Goal: Information Seeking & Learning: Learn about a topic

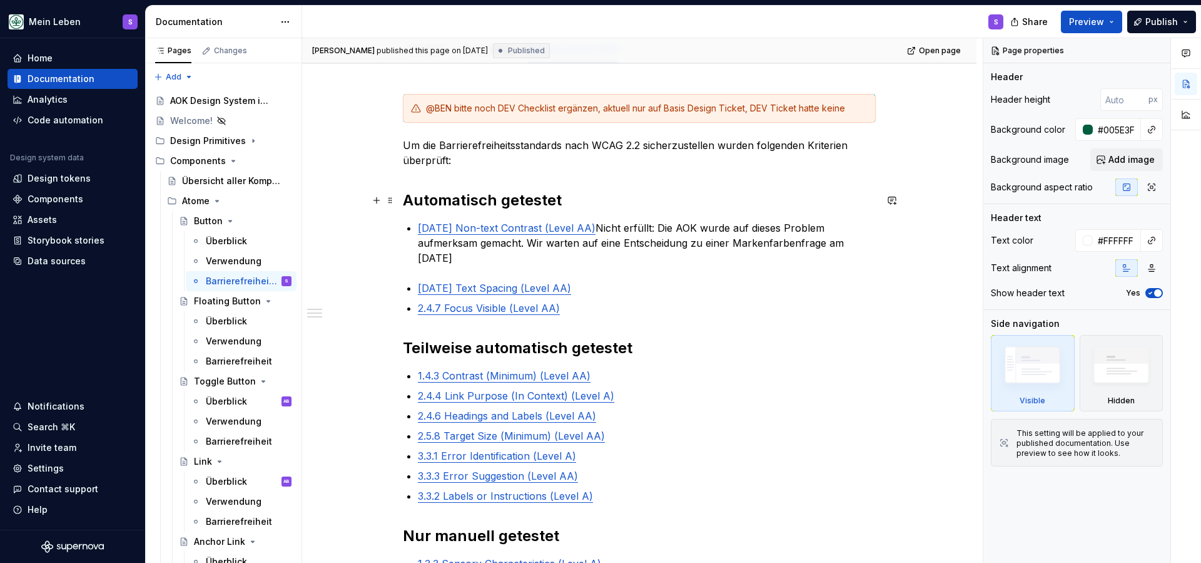
scroll to position [196, 0]
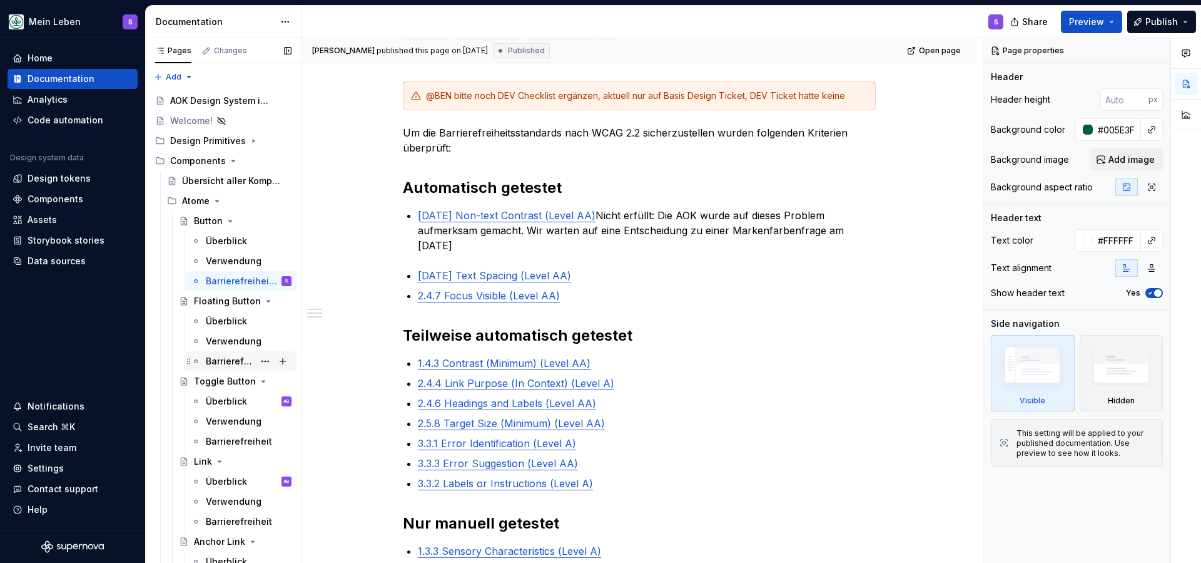
click at [242, 359] on div "Barrierefreiheit" at bounding box center [230, 361] width 48 height 13
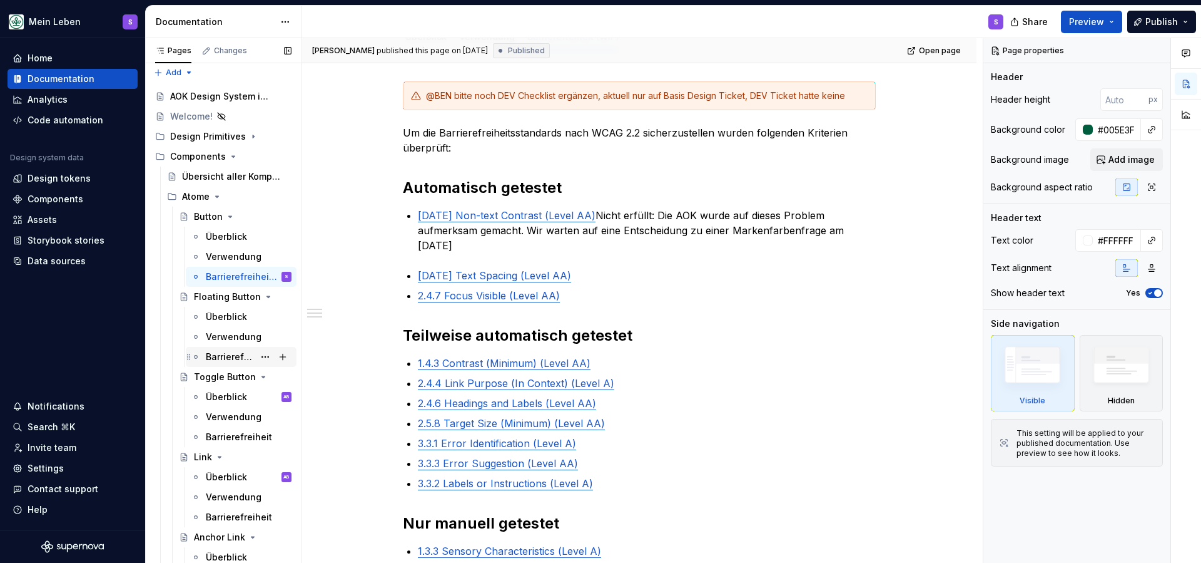
scroll to position [4, 0]
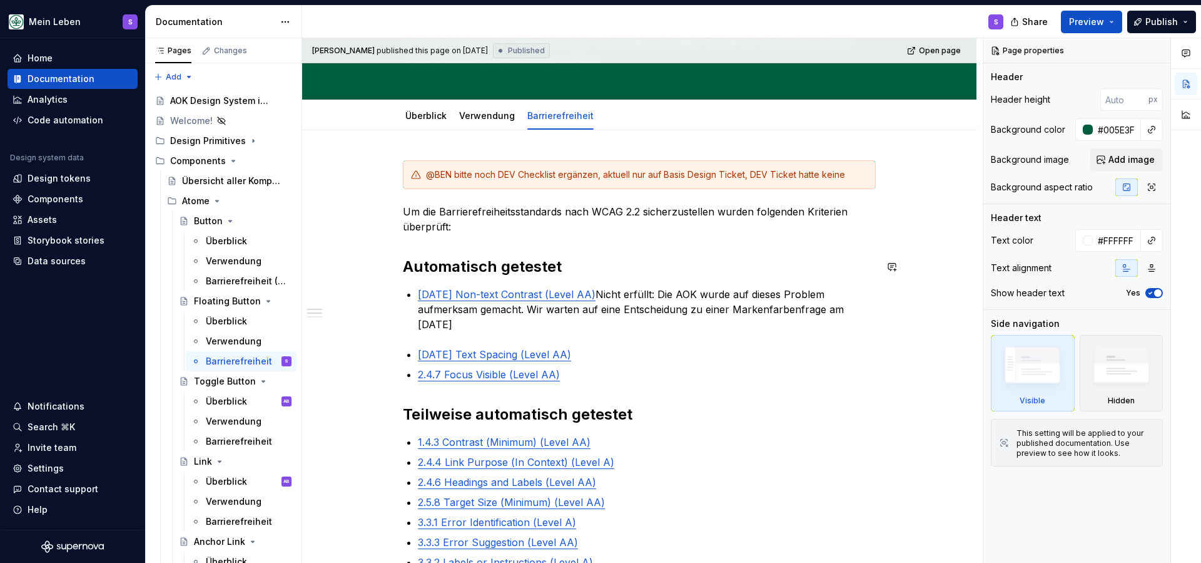
scroll to position [122, 0]
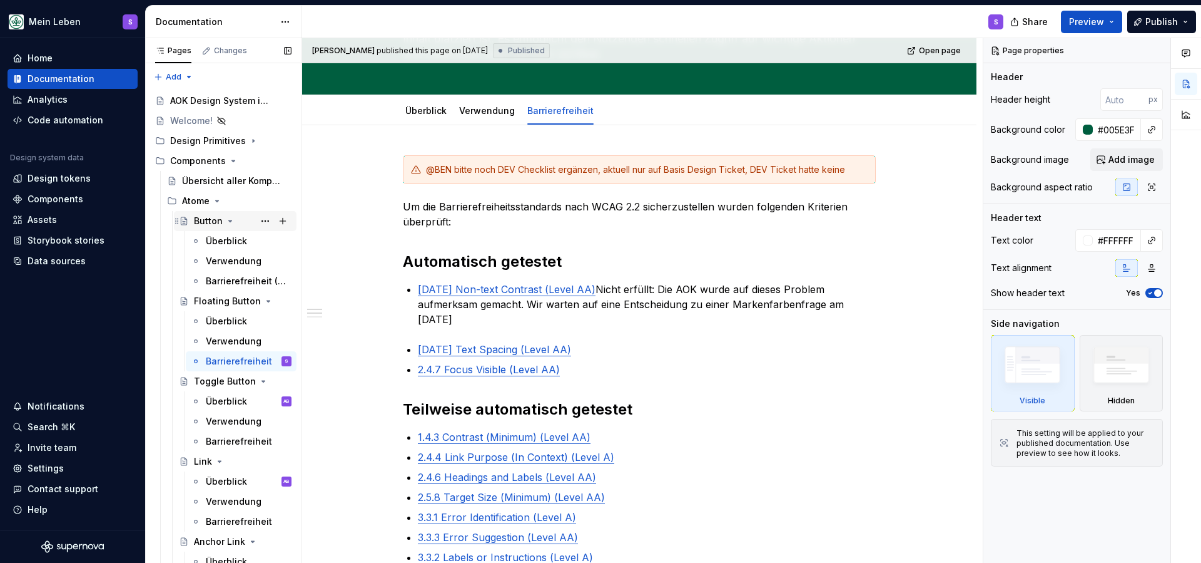
click at [207, 221] on div "Button" at bounding box center [208, 221] width 29 height 13
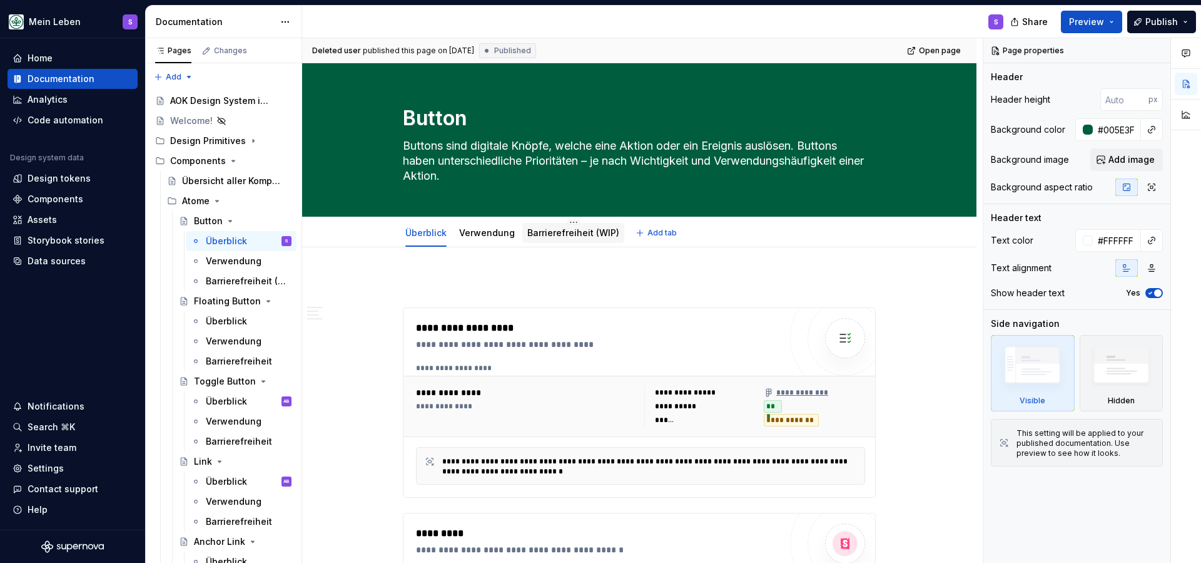
click at [570, 231] on link "Barrierefreiheit (WIP)" at bounding box center [573, 232] width 92 height 11
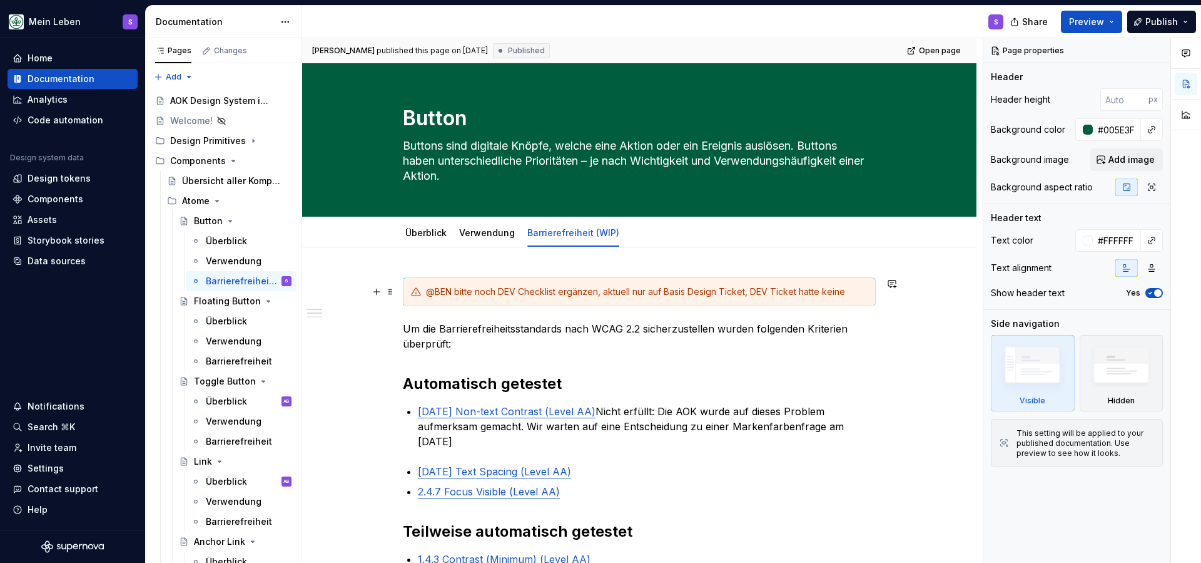
click at [861, 293] on div "@BEN bitte noch DEV Checklist ergänzen, aktuell nur auf Basis Design Ticket, DE…" at bounding box center [647, 291] width 442 height 13
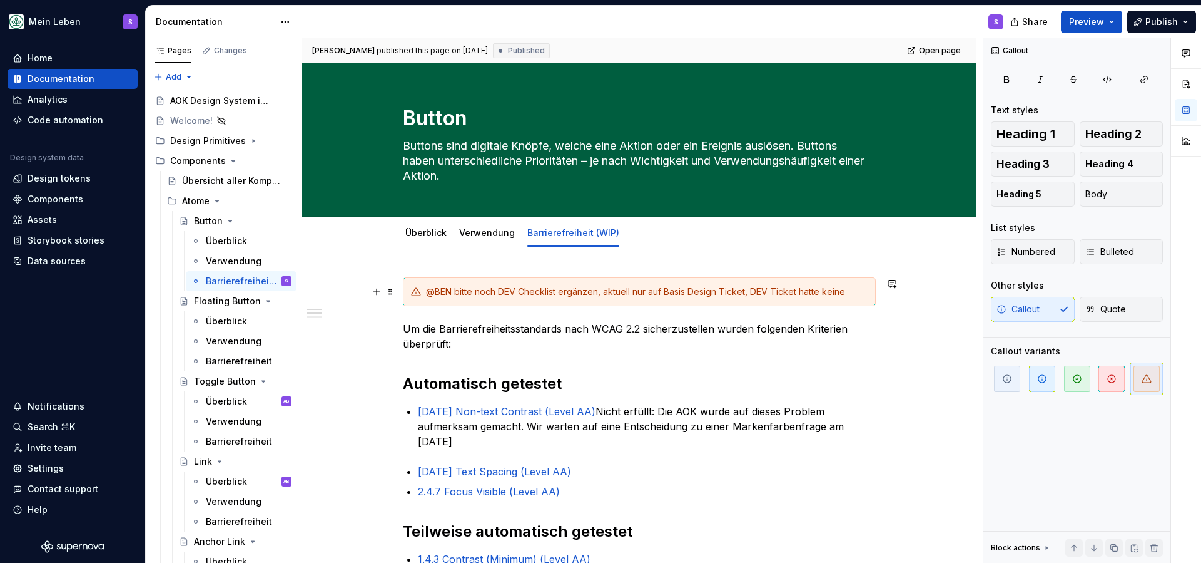
click at [861, 293] on div "@BEN bitte noch DEV Checklist ergänzen, aktuell nur auf Basis Design Ticket, DE…" at bounding box center [647, 291] width 442 height 13
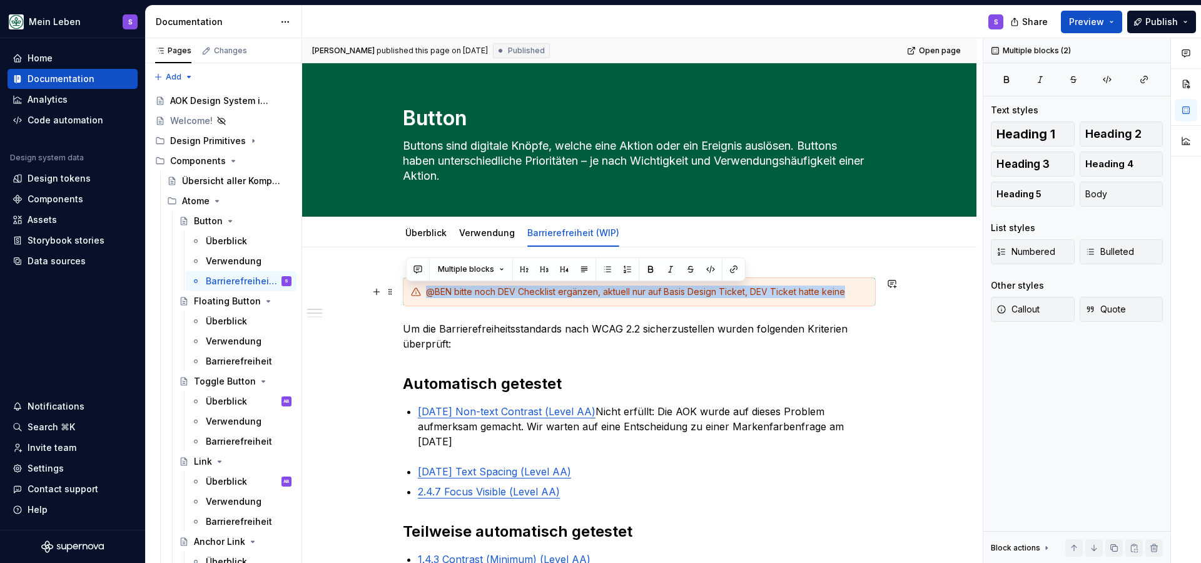
click at [861, 293] on div "@BEN bitte noch DEV Checklist ergänzen, aktuell nur auf Basis Design Ticket, DE…" at bounding box center [647, 291] width 442 height 13
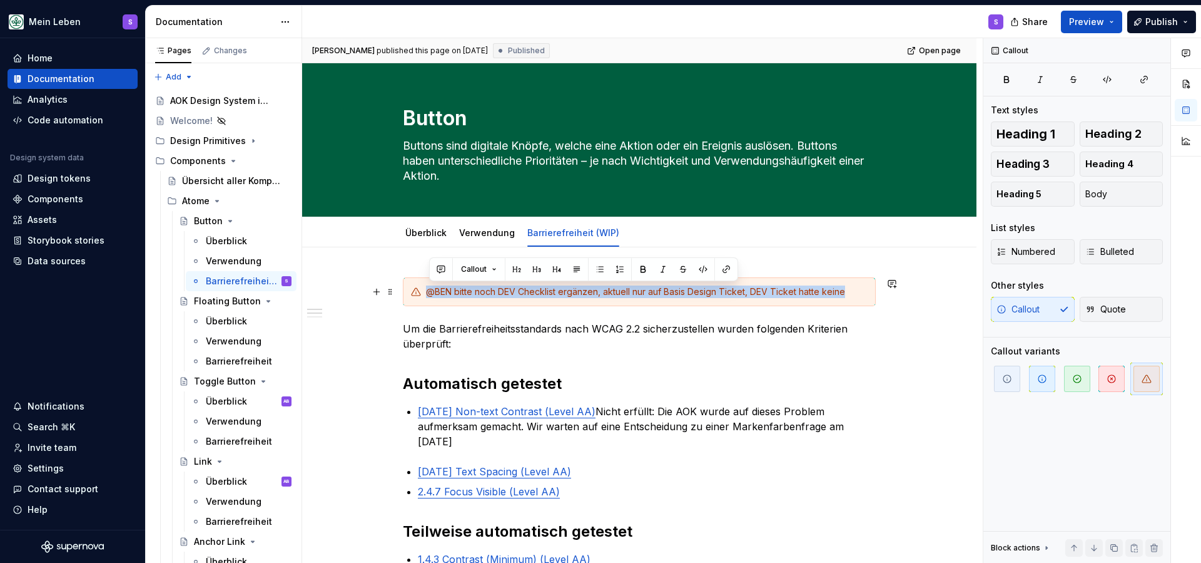
click at [876, 292] on div "@BEN bitte noch DEV Checklist ergänzen, aktuell nur auf Basis Design Ticket, DE…" at bounding box center [639, 291] width 473 height 29
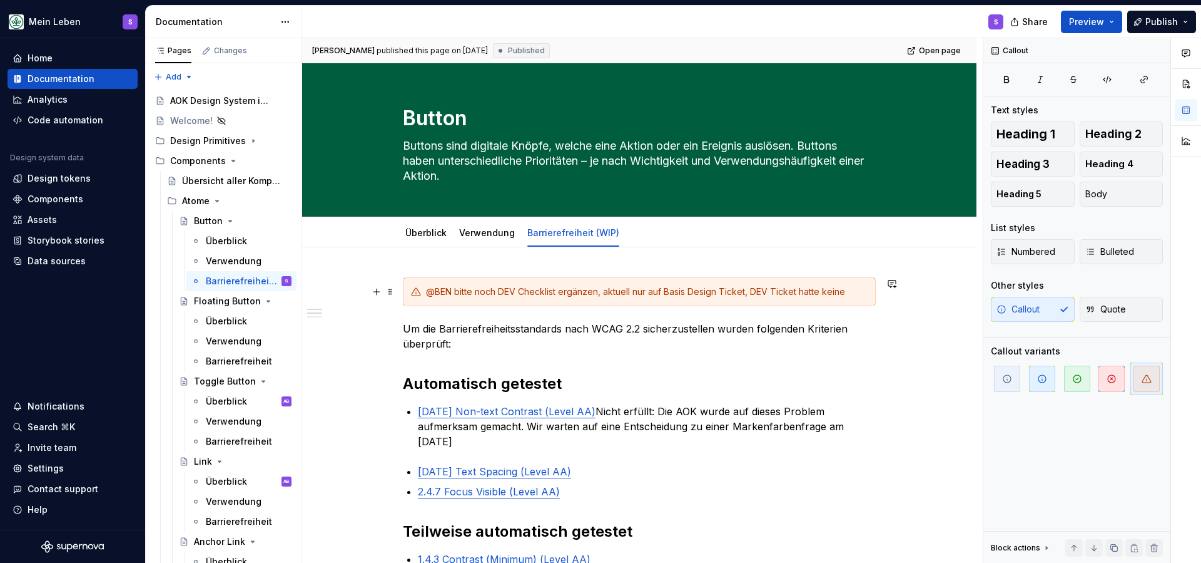
click at [865, 278] on div "@BEN bitte noch DEV Checklist ergänzen, aktuell nur auf Basis Design Ticket, DE…" at bounding box center [639, 291] width 473 height 29
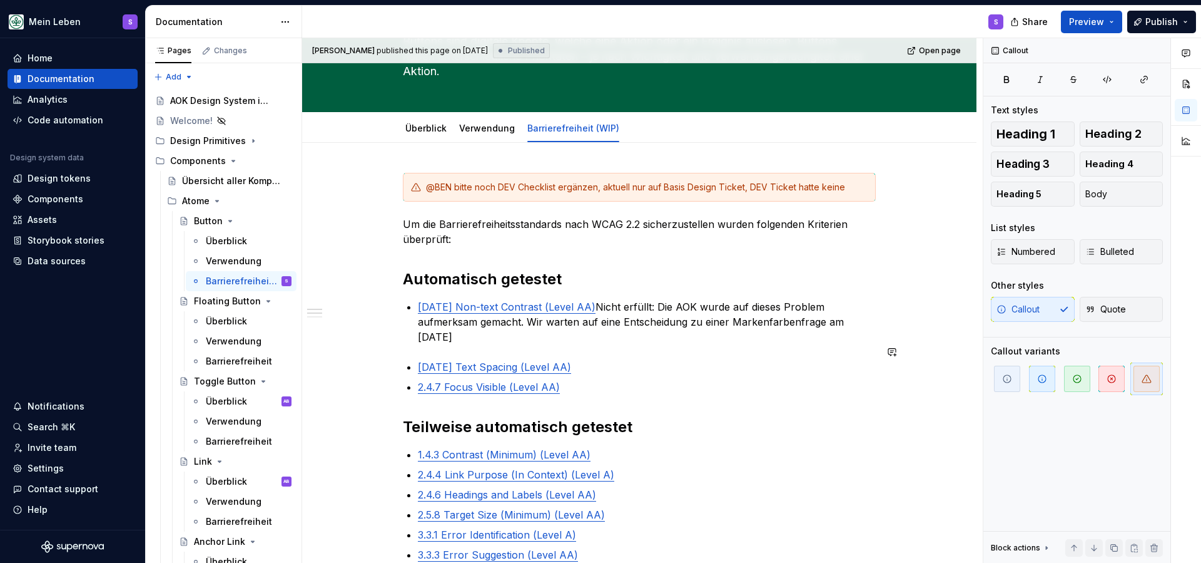
scroll to position [107, 0]
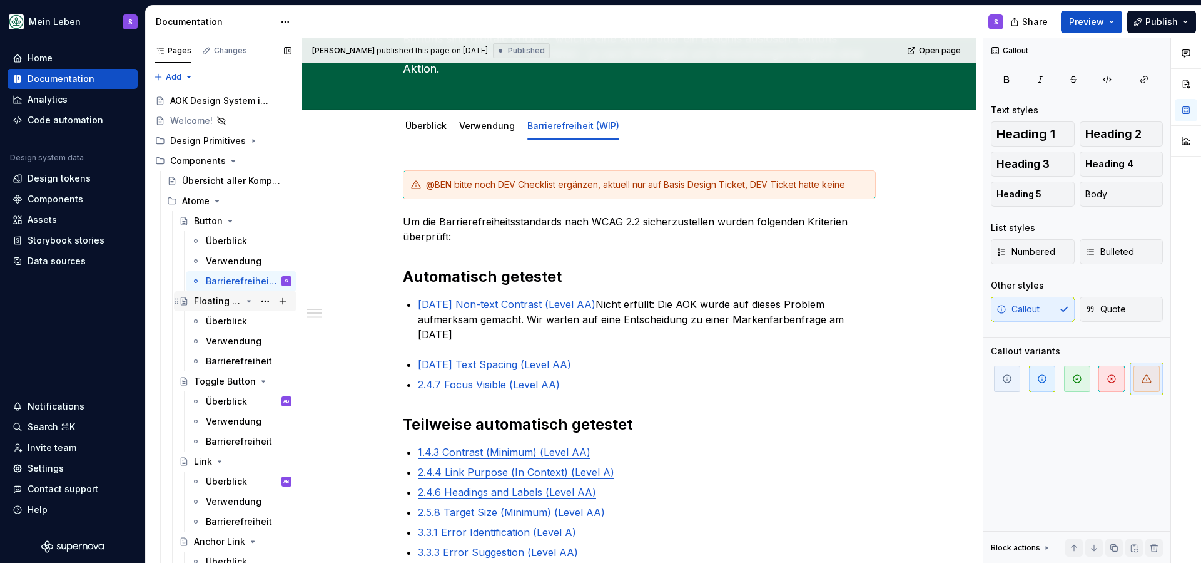
click at [221, 304] on div "Floating Button" at bounding box center [218, 301] width 48 height 13
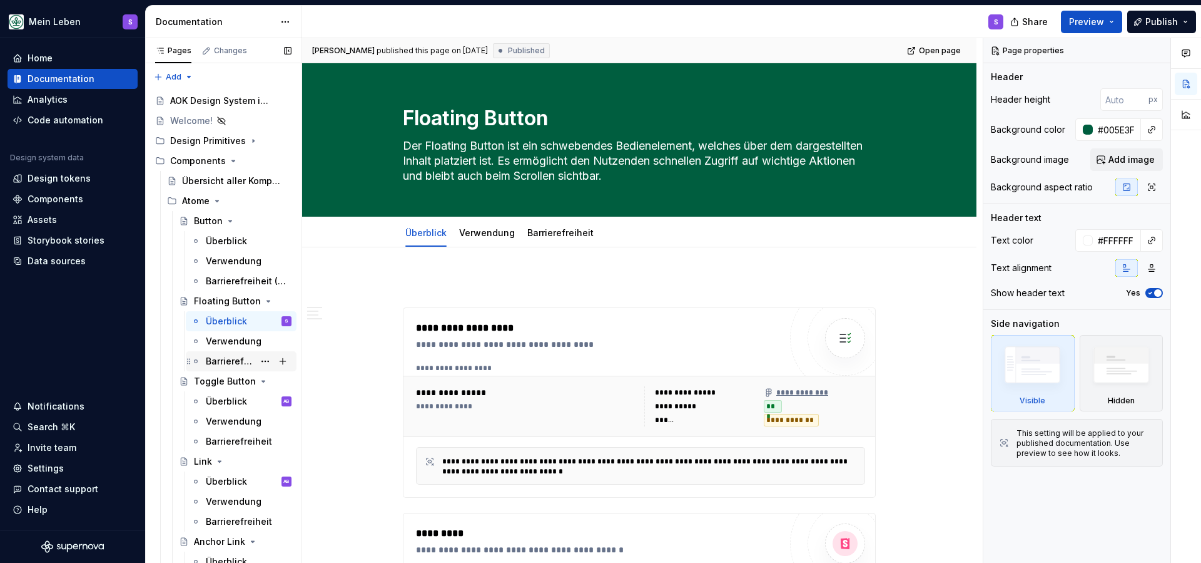
click at [242, 360] on div "Barrierefreiheit" at bounding box center [230, 361] width 48 height 13
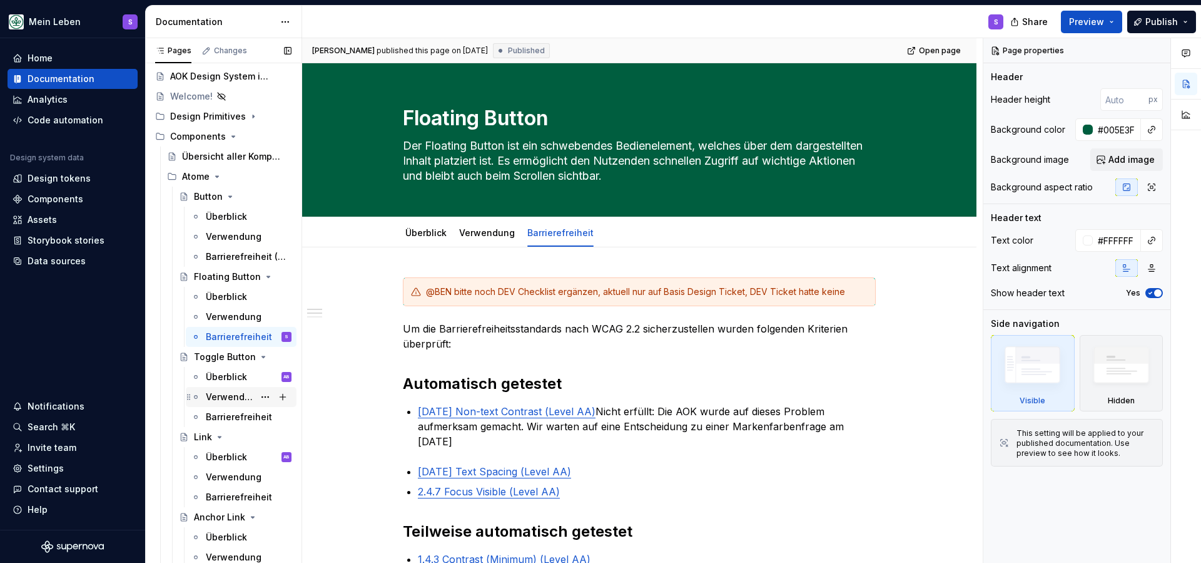
scroll to position [36, 0]
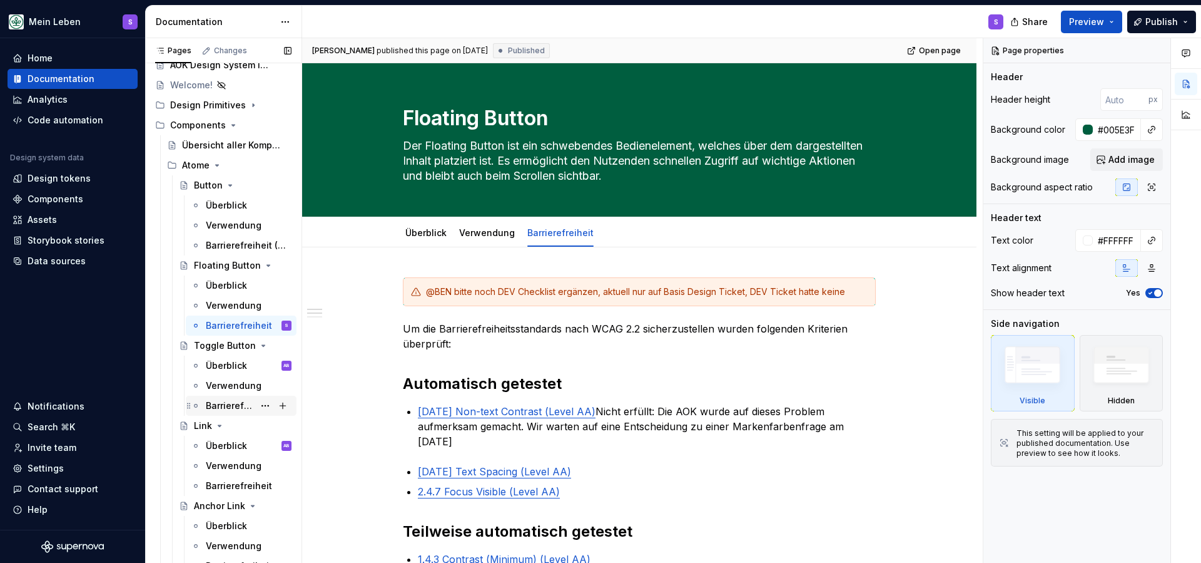
click at [237, 408] on div "Barrierefreiheit" at bounding box center [230, 405] width 48 height 13
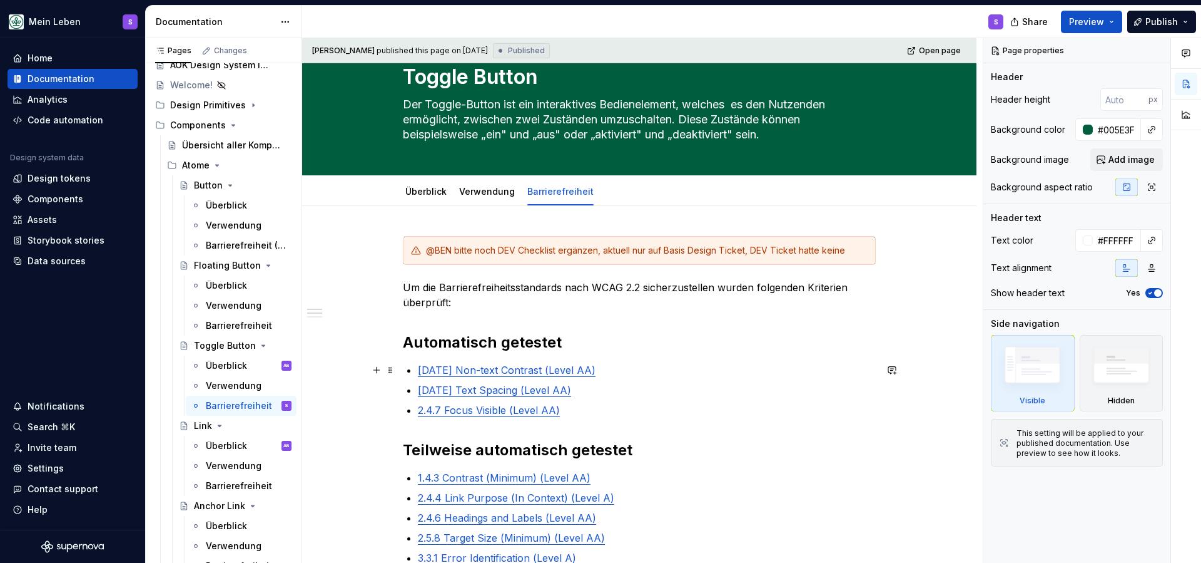
scroll to position [49, 0]
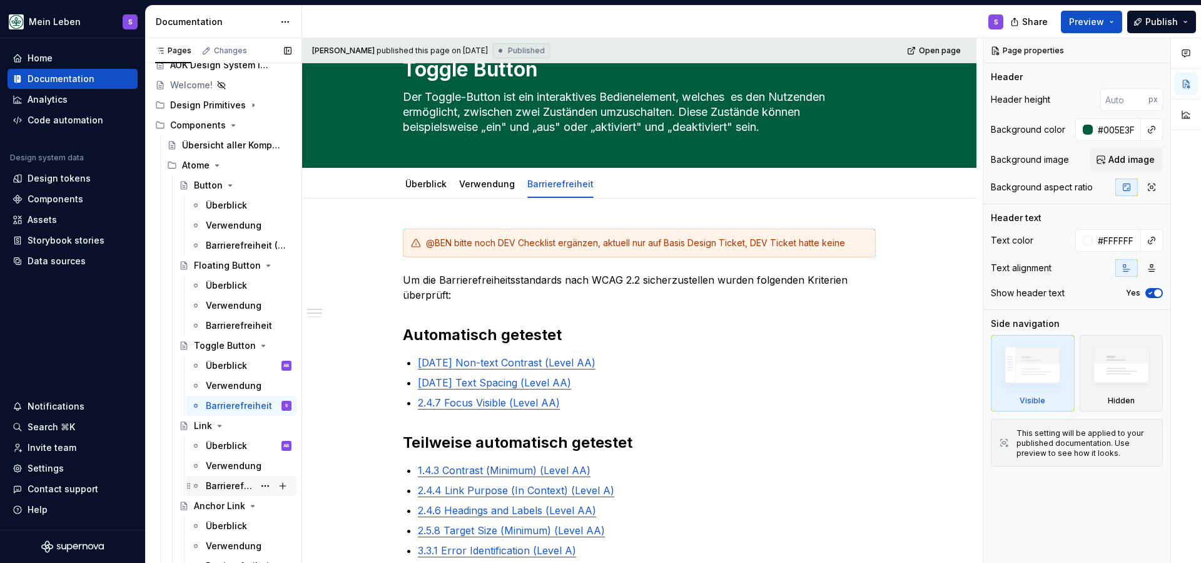
click at [225, 489] on div "Barrierefreiheit" at bounding box center [230, 485] width 48 height 13
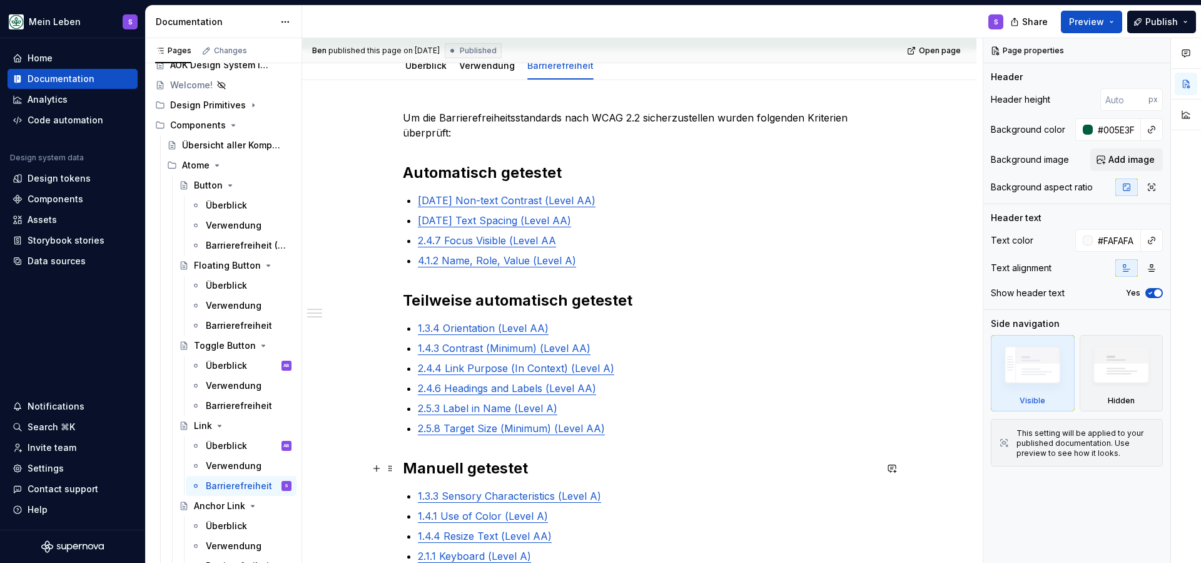
scroll to position [215, 0]
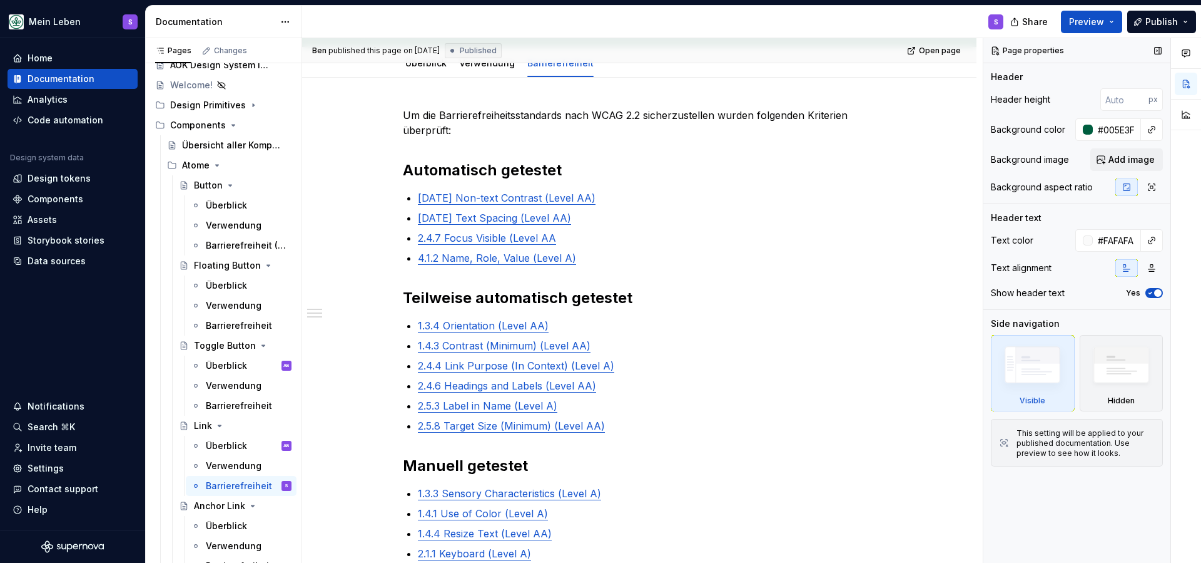
type textarea "*"
